Goal: Complete application form: Complete application form

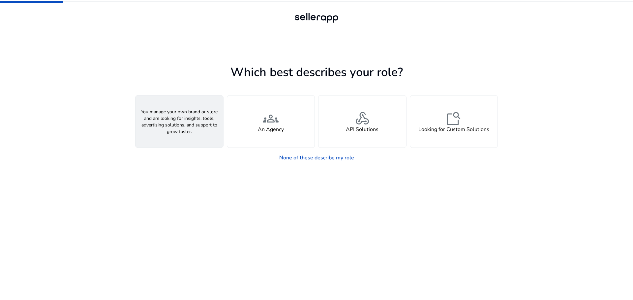
click at [175, 128] on h4 "A Seller" at bounding box center [179, 130] width 20 height 6
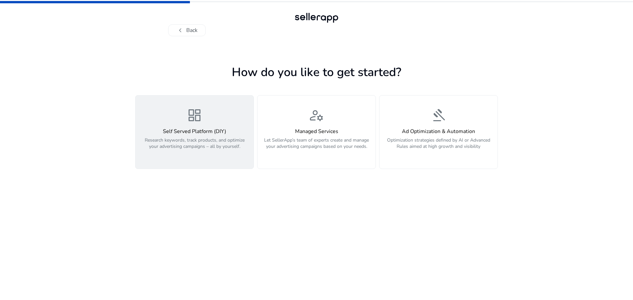
click at [223, 120] on div "dashboard Self Served Platform (DIY) Research keywords, track products, and opt…" at bounding box center [194, 131] width 110 height 49
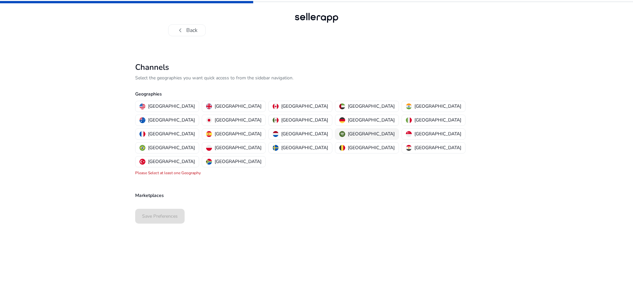
click at [348, 131] on p "Saudi Arabia" at bounding box center [371, 134] width 47 height 7
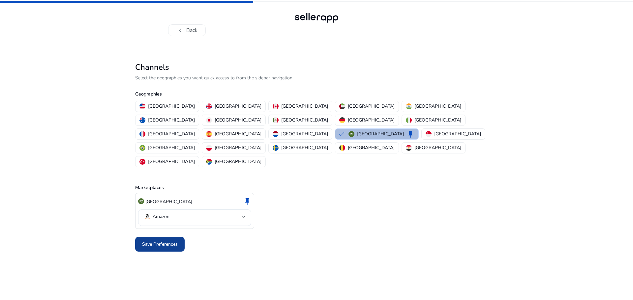
click at [158, 241] on span "Save Preferences" at bounding box center [160, 244] width 36 height 7
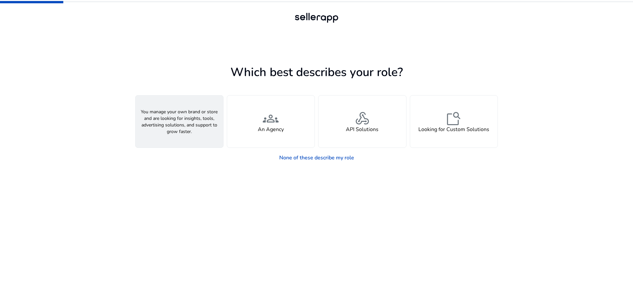
click at [182, 132] on h4 "A Seller" at bounding box center [179, 130] width 20 height 6
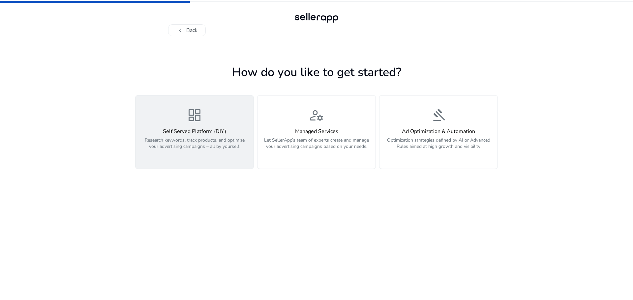
click at [189, 133] on h4 "Self Served Platform (DIY)" at bounding box center [194, 132] width 110 height 6
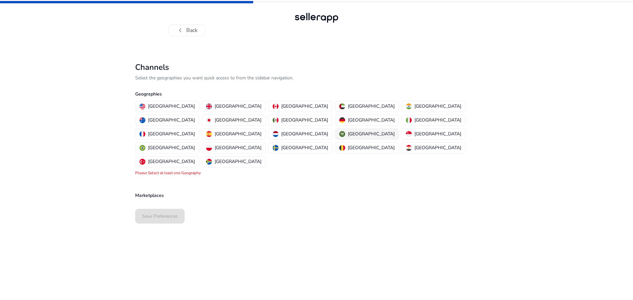
click at [339, 131] on div "Saudi Arabia" at bounding box center [366, 134] width 55 height 7
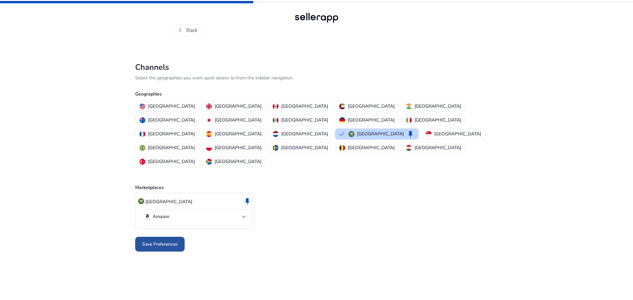
click at [159, 241] on span "Save Preferences" at bounding box center [160, 244] width 36 height 7
click at [322, 18] on div at bounding box center [316, 17] width 47 height 13
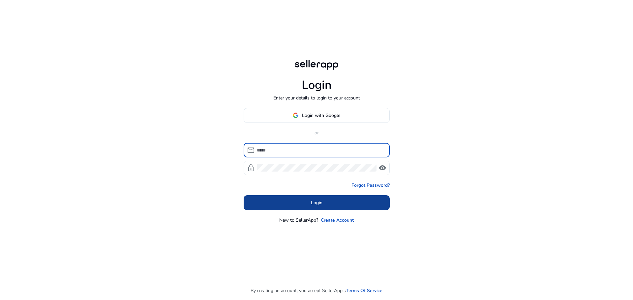
type input "**********"
click at [334, 205] on span at bounding box center [317, 203] width 146 height 16
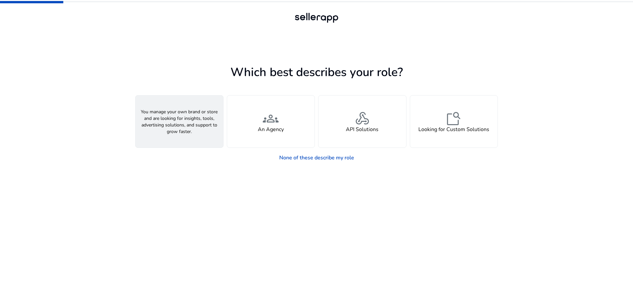
click at [188, 123] on div "person A Seller" at bounding box center [179, 122] width 88 height 52
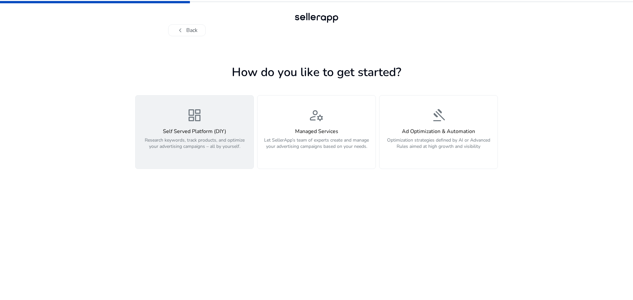
click at [201, 134] on h4 "Self Served Platform (DIY)" at bounding box center [194, 132] width 110 height 6
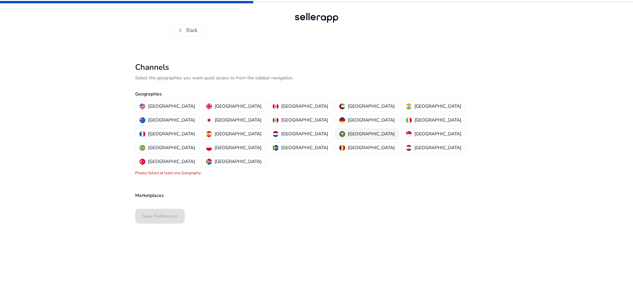
click at [348, 131] on p "[GEOGRAPHIC_DATA]" at bounding box center [371, 134] width 47 height 7
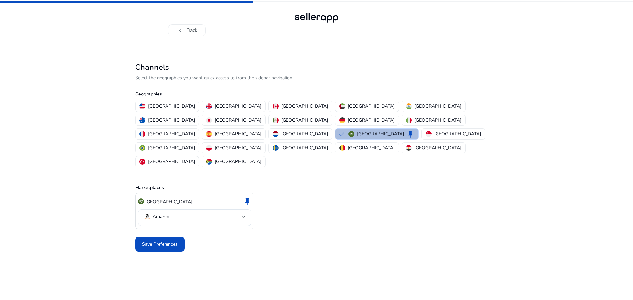
click at [164, 241] on span "Save Preferences" at bounding box center [160, 244] width 36 height 7
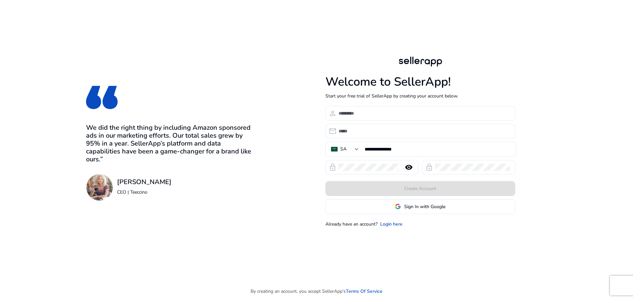
click at [405, 113] on input at bounding box center [423, 113] width 171 height 7
